Goal: Transaction & Acquisition: Download file/media

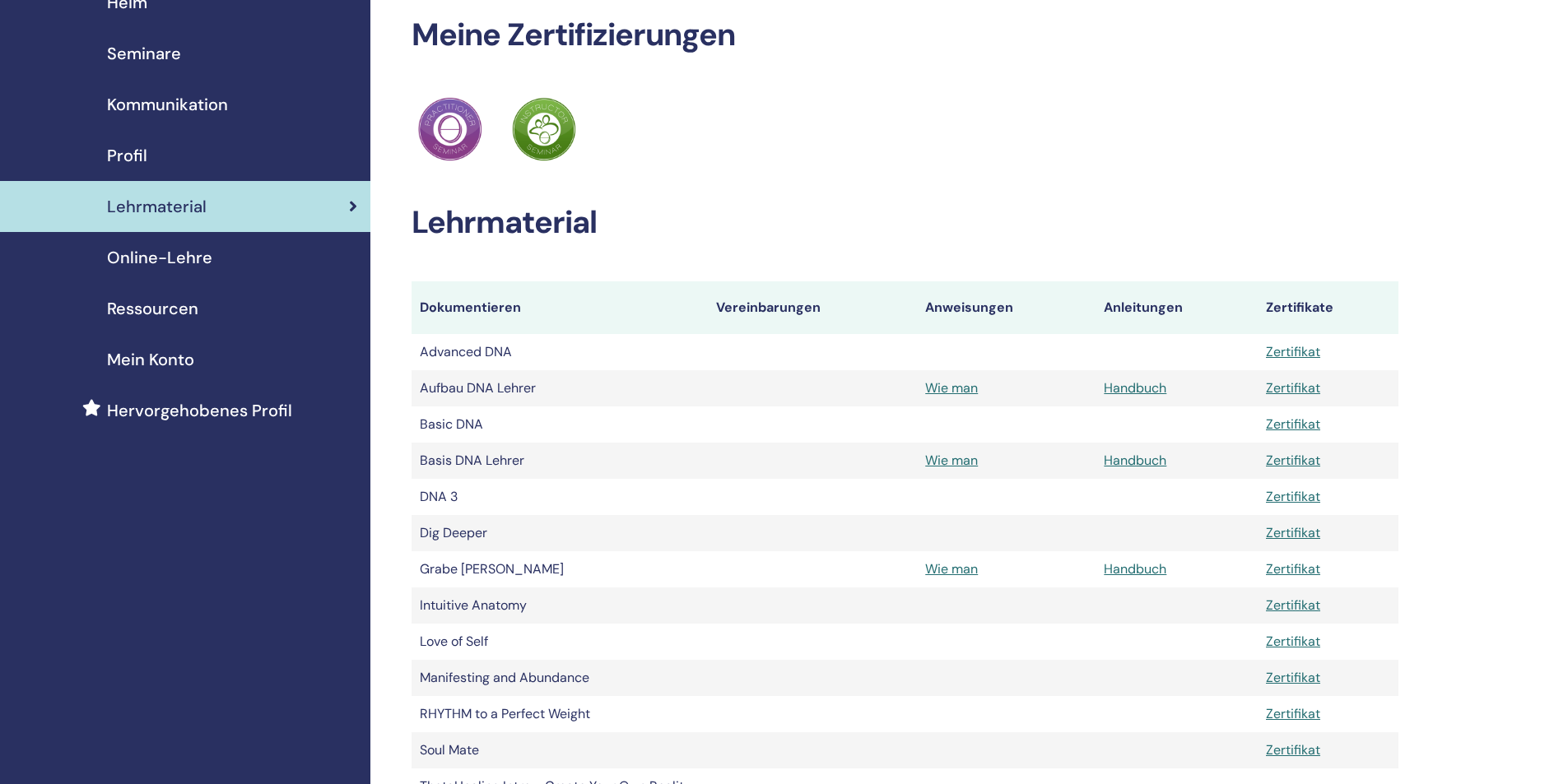
scroll to position [75, 0]
click at [187, 306] on span "Ressourcen" at bounding box center [153, 308] width 92 height 25
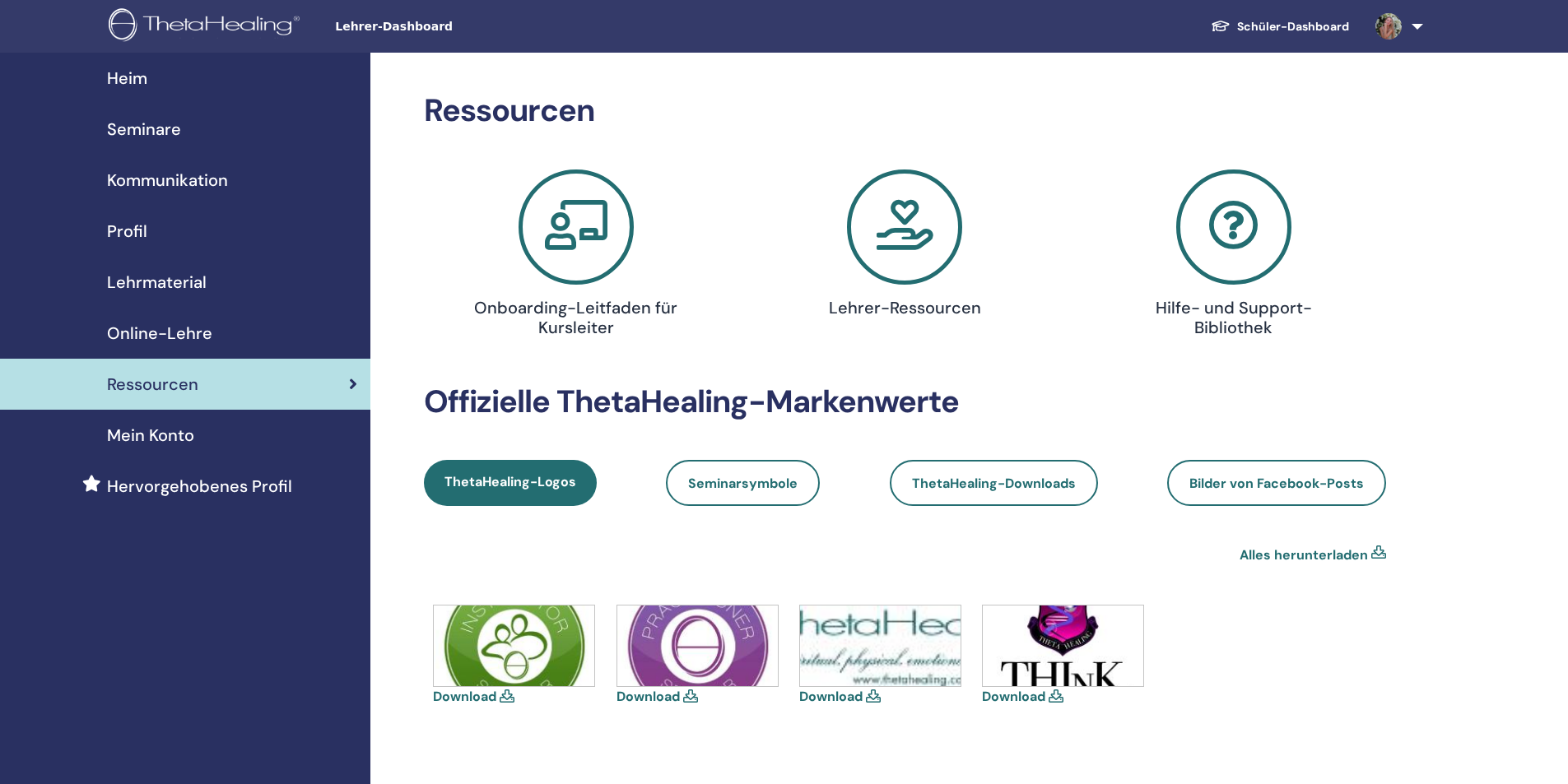
scroll to position [83, 0]
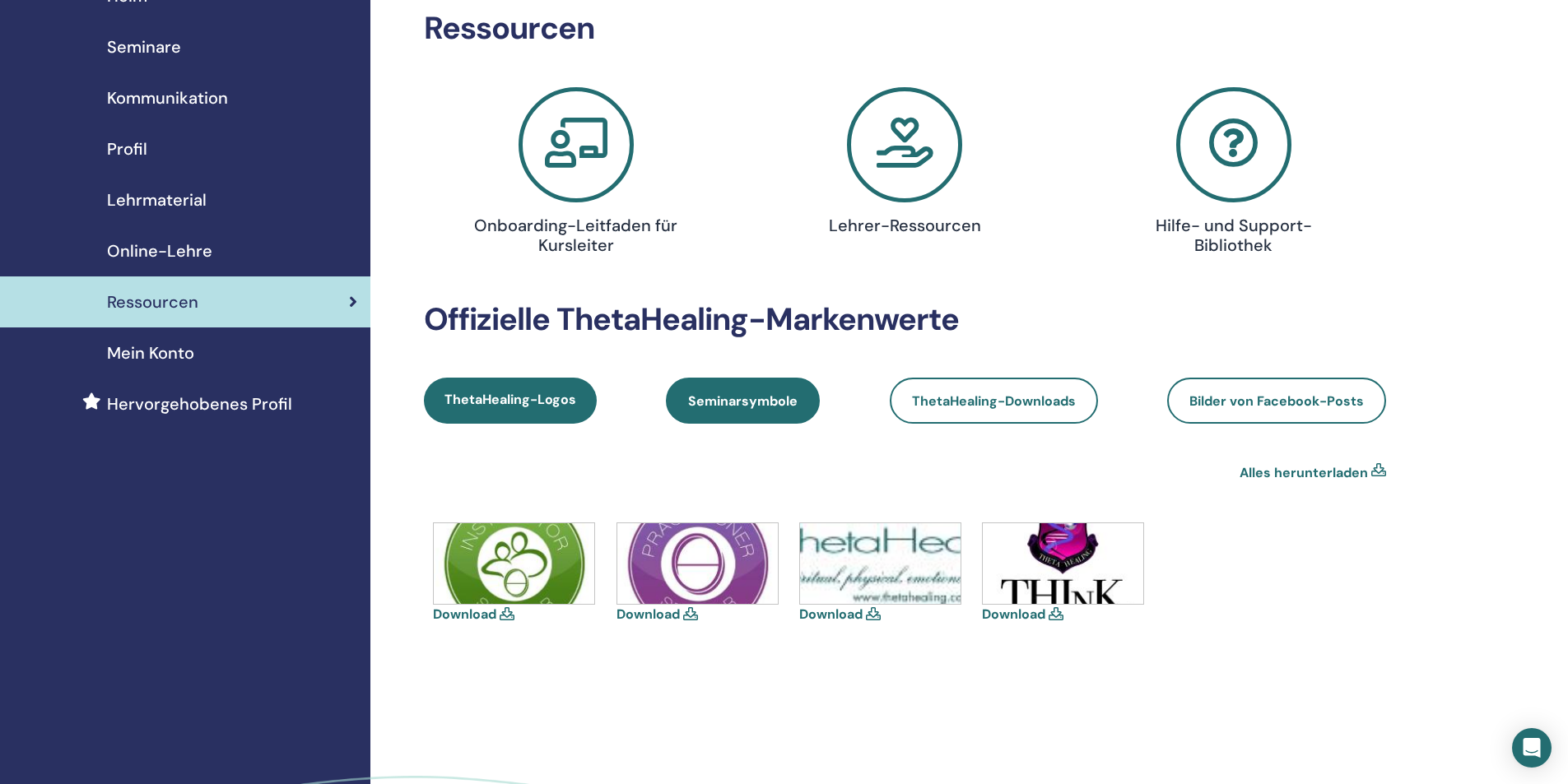
click at [728, 413] on link "Seminarsymbole" at bounding box center [743, 401] width 154 height 46
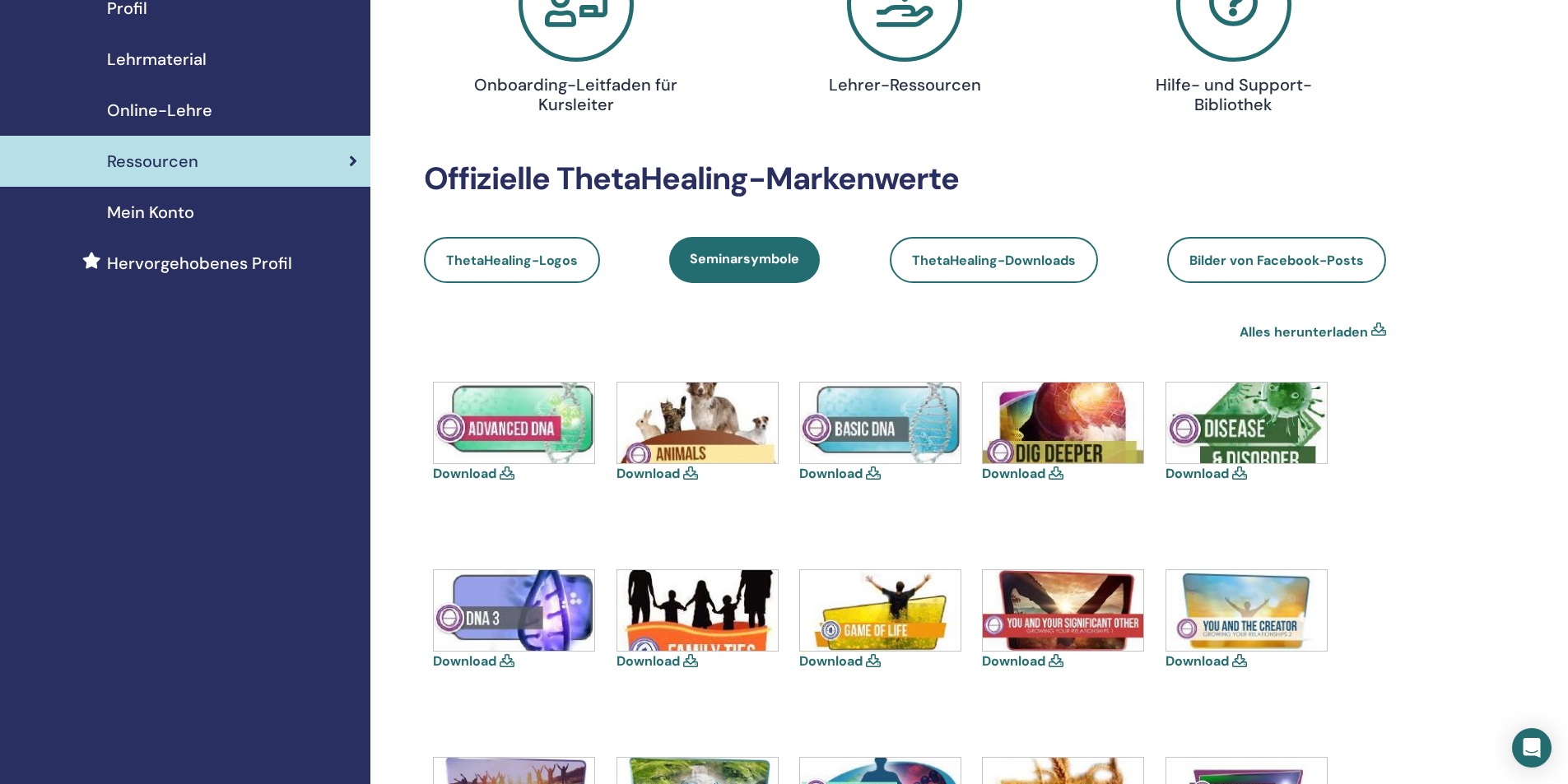
scroll to position [247, 0]
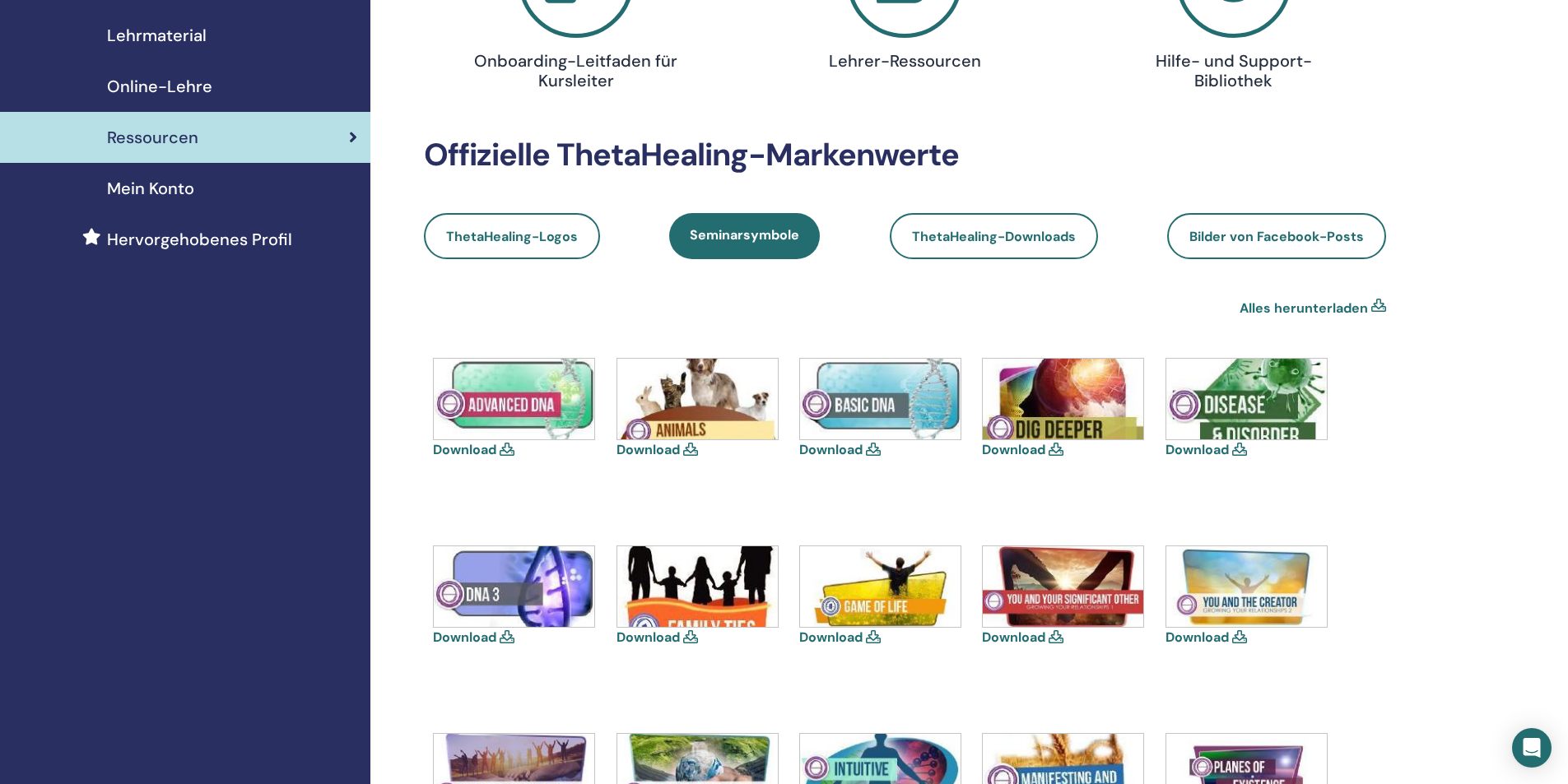
click at [862, 450] on link "Download" at bounding box center [831, 450] width 63 height 17
click at [507, 453] on icon at bounding box center [507, 449] width 15 height 13
click at [465, 447] on link "Download" at bounding box center [465, 450] width 63 height 17
click at [1014, 447] on link "Download" at bounding box center [1014, 450] width 63 height 17
